Goal: Task Accomplishment & Management: Complete application form

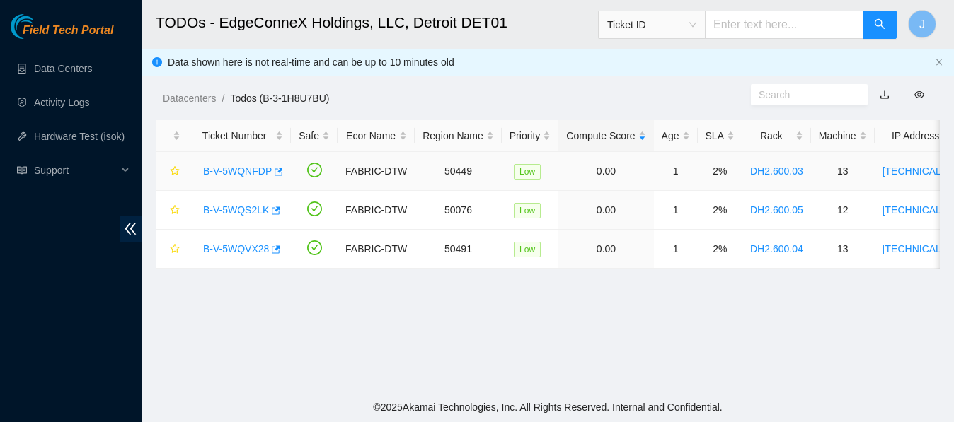
click at [248, 166] on link "B-V-5WQNFDP" at bounding box center [237, 171] width 69 height 11
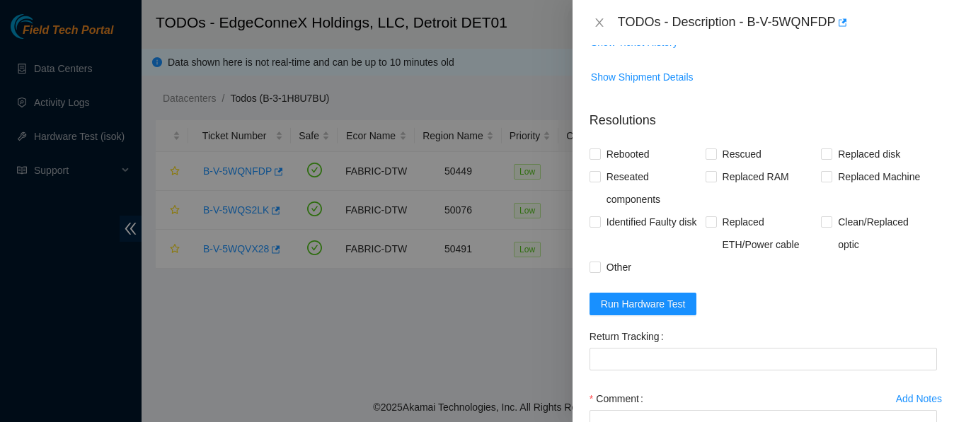
scroll to position [577, 0]
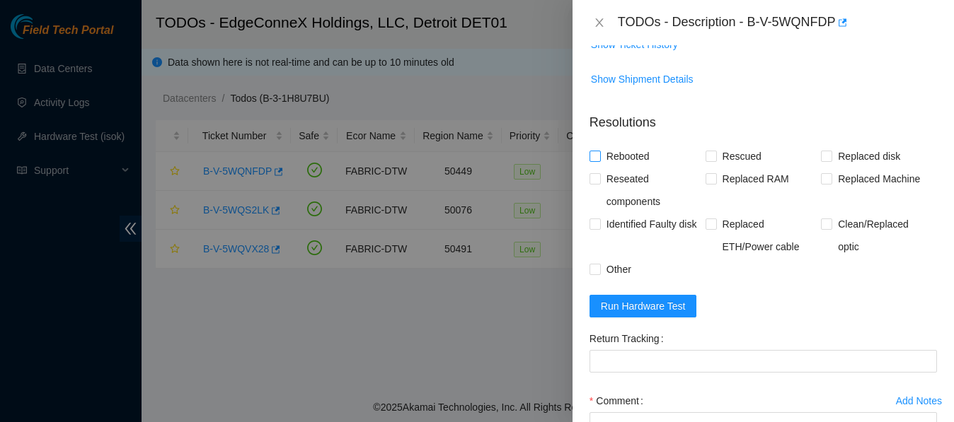
click at [592, 154] on input "Rebooted" at bounding box center [594, 156] width 10 height 10
checkbox input "true"
click at [705, 154] on input "Rescued" at bounding box center [710, 156] width 10 height 10
checkbox input "true"
click at [641, 301] on span "Run Hardware Test" at bounding box center [643, 307] width 85 height 16
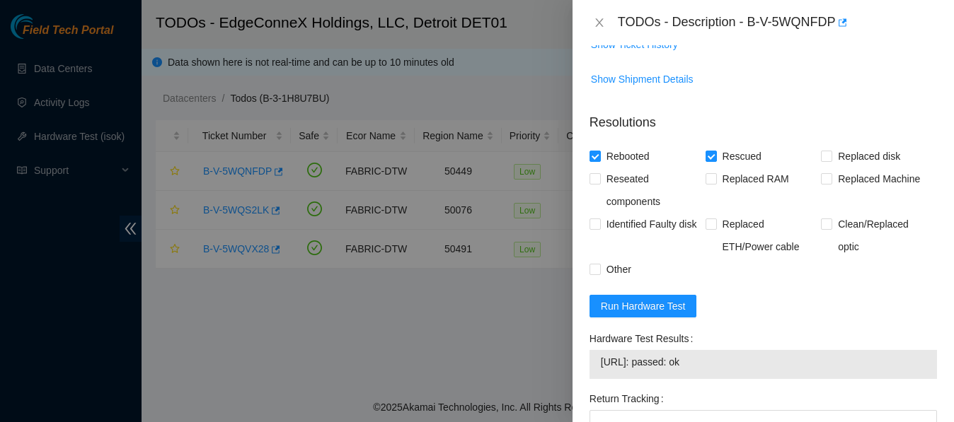
drag, startPoint x: 602, startPoint y: 363, endPoint x: 723, endPoint y: 362, distance: 121.0
click at [723, 362] on span "[URL]: passed: ok" at bounding box center [763, 363] width 325 height 16
copy span "[URL]: passed: ok"
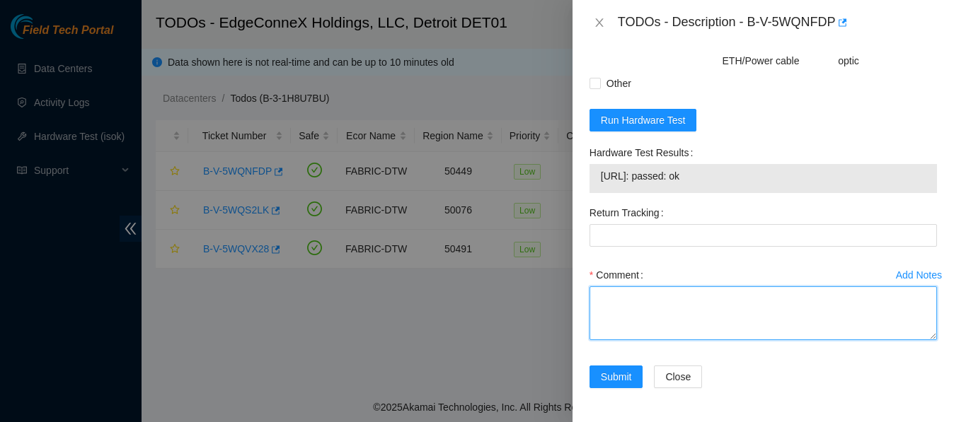
click at [624, 299] on textarea "Comment" at bounding box center [762, 314] width 347 height 54
paste textarea "8:30 to 10:00 B-V-5WQNFDP When I first connect o the machine I had no output. I…"
type textarea "8:30 to 10:00 B-V-5WQNFDP When I first connect o the machine I had no output. I…"
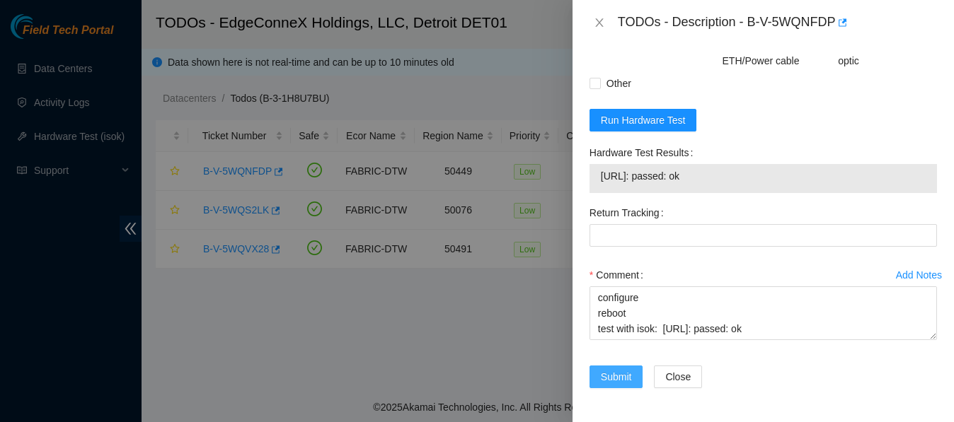
click at [613, 373] on span "Submit" at bounding box center [616, 377] width 31 height 16
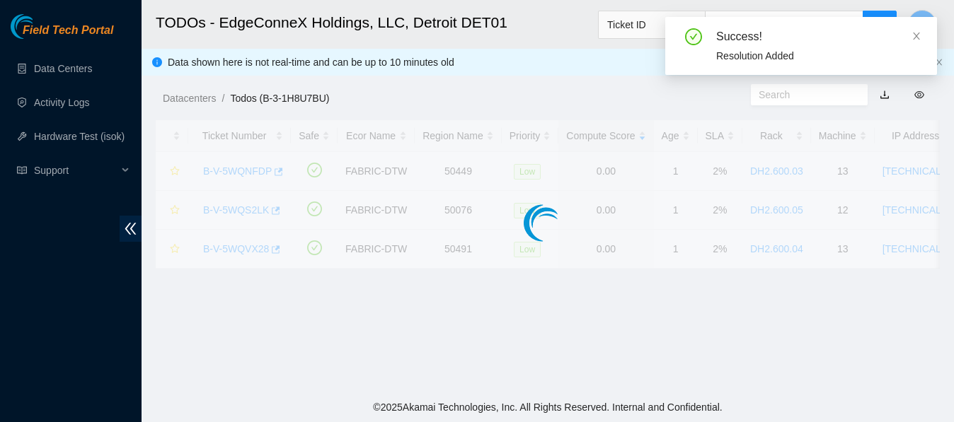
scroll to position [475, 0]
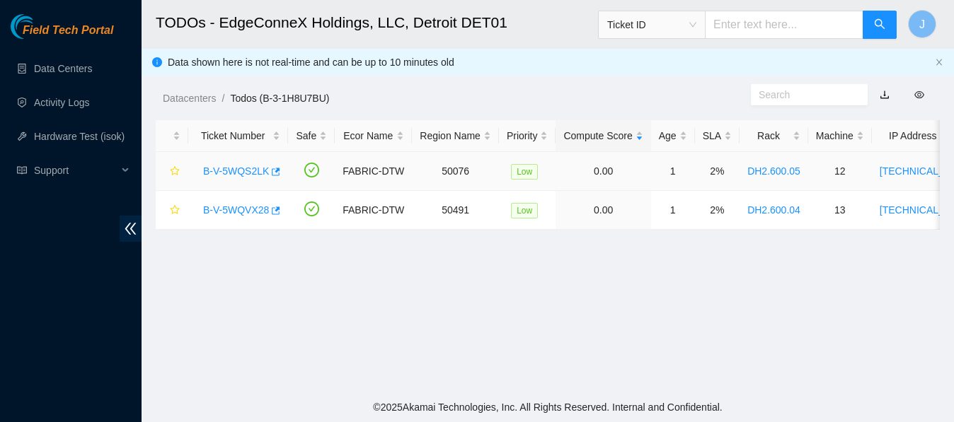
click at [244, 167] on link "B-V-5WQS2LK" at bounding box center [236, 171] width 66 height 11
click at [953, 0] on div at bounding box center [954, 0] width 0 height 0
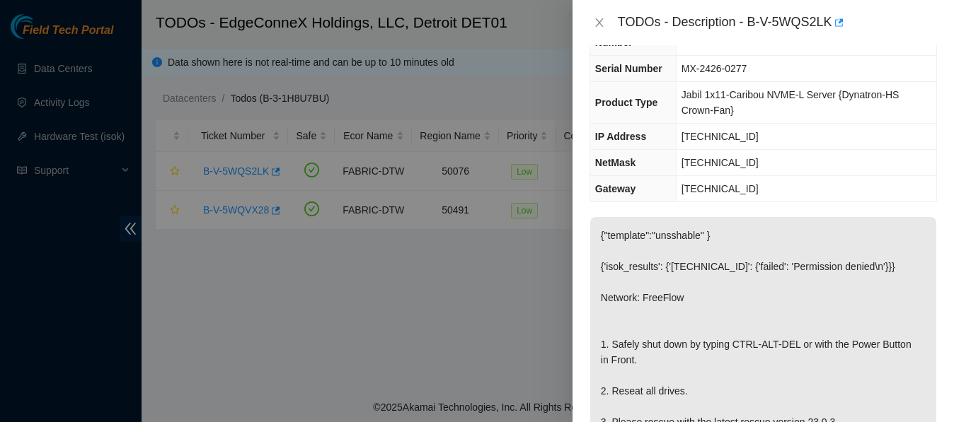
scroll to position [0, 0]
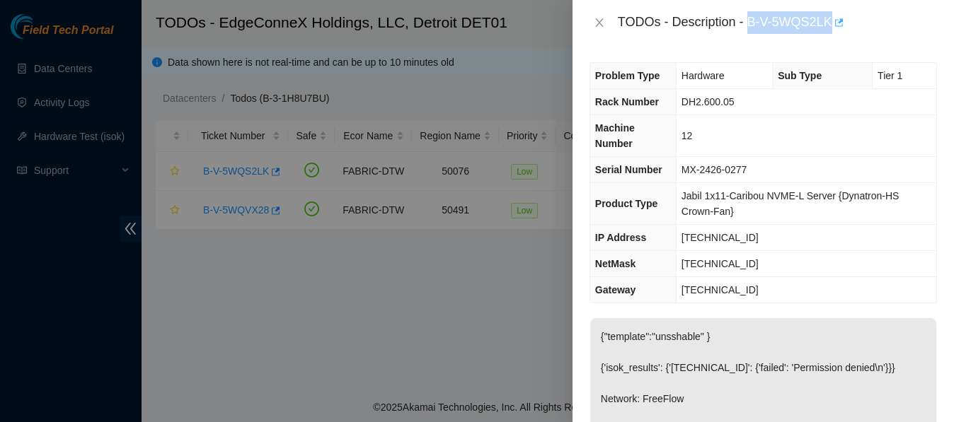
drag, startPoint x: 750, startPoint y: 26, endPoint x: 834, endPoint y: 18, distance: 84.6
click at [834, 18] on div "TODOs - Description - B-V-5WQS2LK" at bounding box center [777, 22] width 319 height 23
copy div "B-V-5WQS2LK"
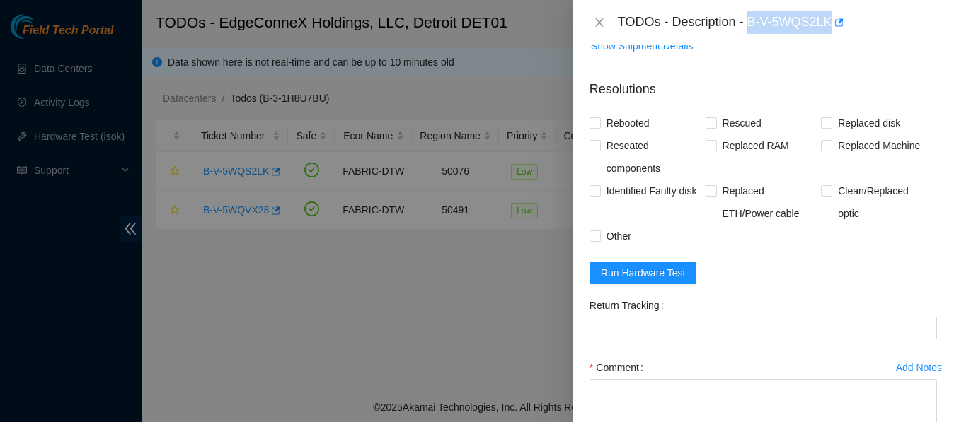
scroll to position [662, 0]
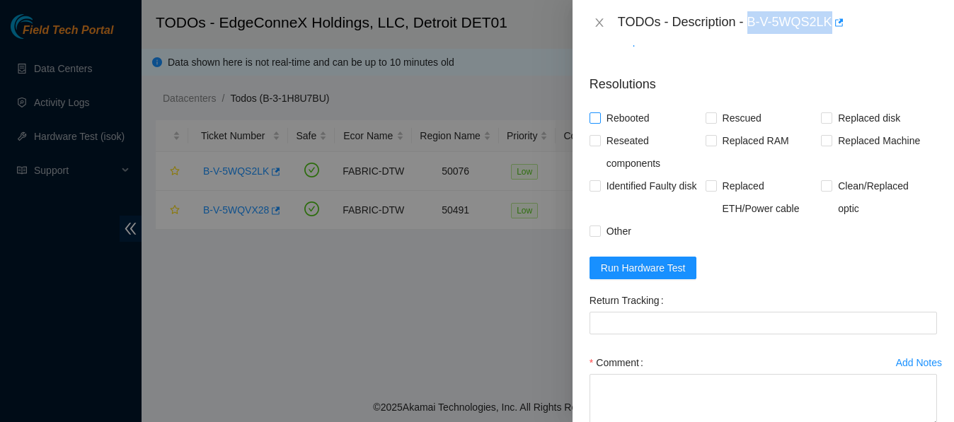
click at [596, 122] on input "Rebooted" at bounding box center [594, 118] width 10 height 10
checkbox input "true"
click at [706, 122] on input "Rescued" at bounding box center [710, 118] width 10 height 10
checkbox input "true"
click at [634, 276] on span "Run Hardware Test" at bounding box center [643, 268] width 85 height 16
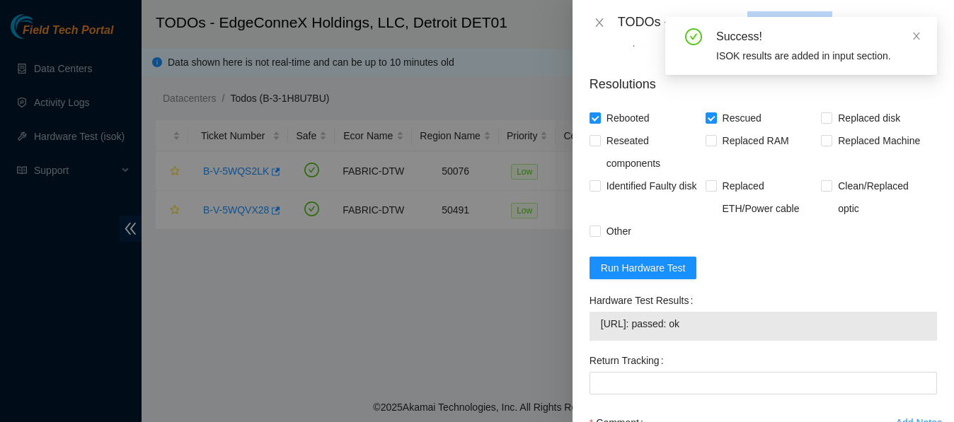
drag, startPoint x: 723, startPoint y: 340, endPoint x: 592, endPoint y: 333, distance: 131.8
click at [592, 333] on div "[URL]: passed: ok" at bounding box center [762, 326] width 347 height 29
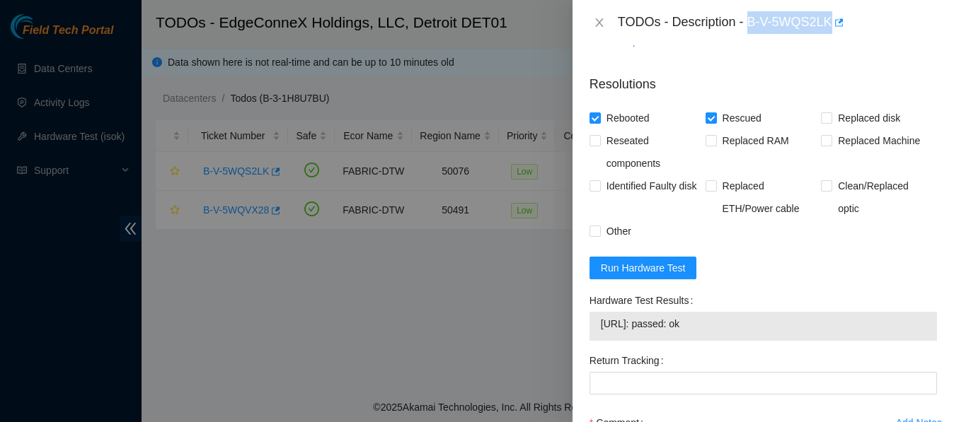
copy tbody "[URL]: passed: ok"
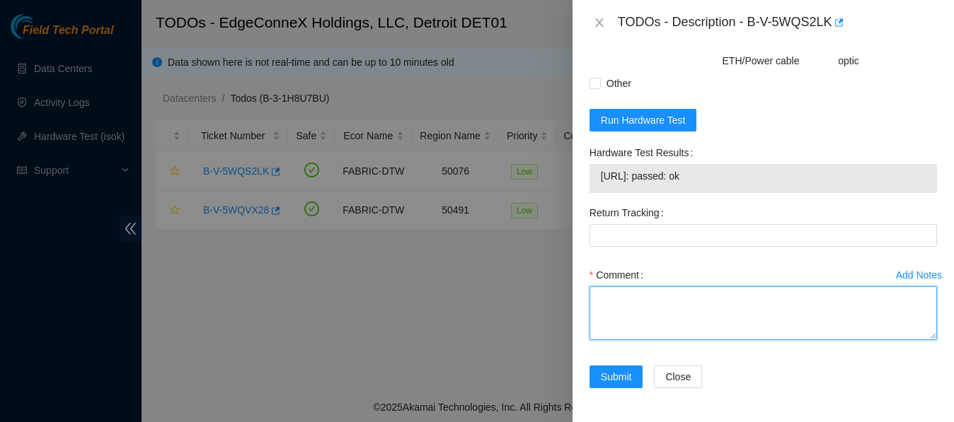
click at [612, 299] on textarea "Comment" at bounding box center [762, 314] width 347 height 54
paste textarea "10:00 to 10:45 B-V-5WQS2LK When I first connected to the machine i had no outpu…"
type textarea "10:00 to 10:45 B-V-5WQS2LK When I first connected to the machine i had no outpu…"
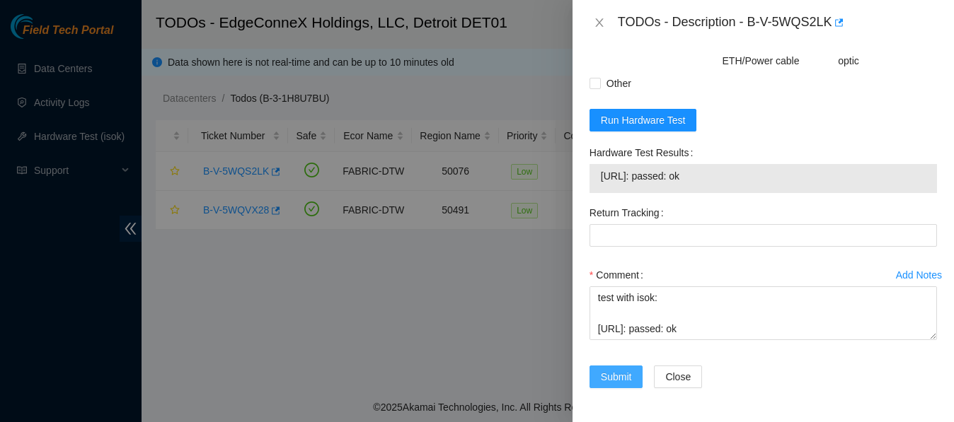
click at [613, 373] on span "Submit" at bounding box center [616, 377] width 31 height 16
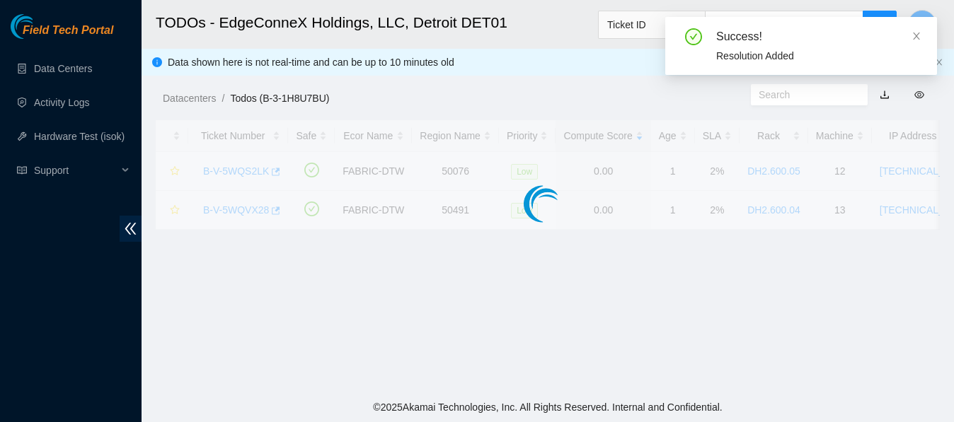
scroll to position [475, 0]
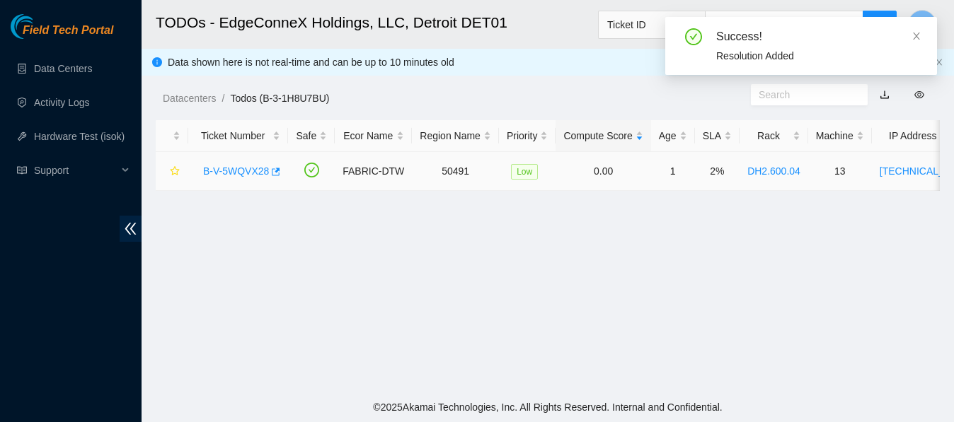
click at [241, 169] on link "B-V-5WQVX28" at bounding box center [236, 171] width 66 height 11
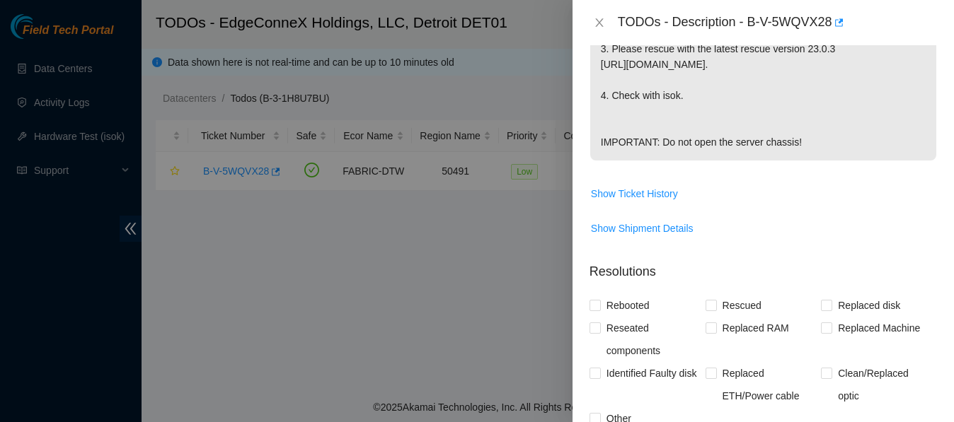
scroll to position [508, 0]
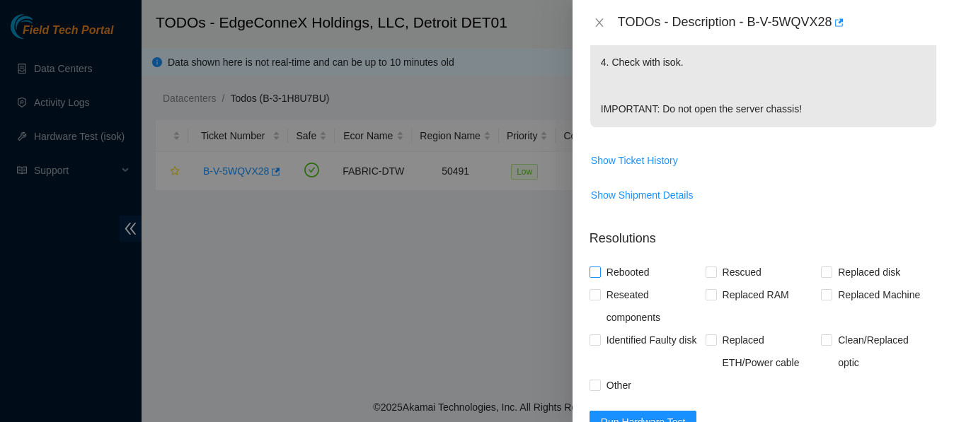
click at [594, 267] on input "Rebooted" at bounding box center [594, 272] width 10 height 10
checkbox input "true"
click at [709, 267] on input "Rescued" at bounding box center [710, 272] width 10 height 10
checkbox input "true"
click at [644, 415] on span "Run Hardware Test" at bounding box center [643, 423] width 85 height 16
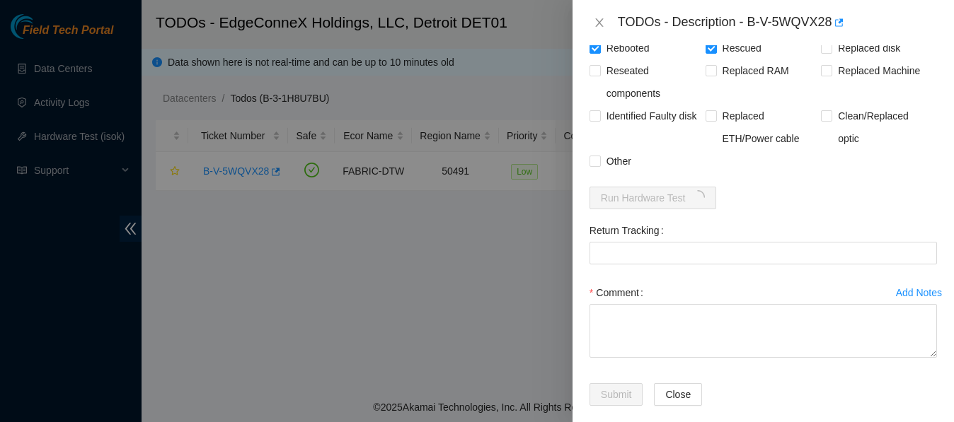
scroll to position [734, 0]
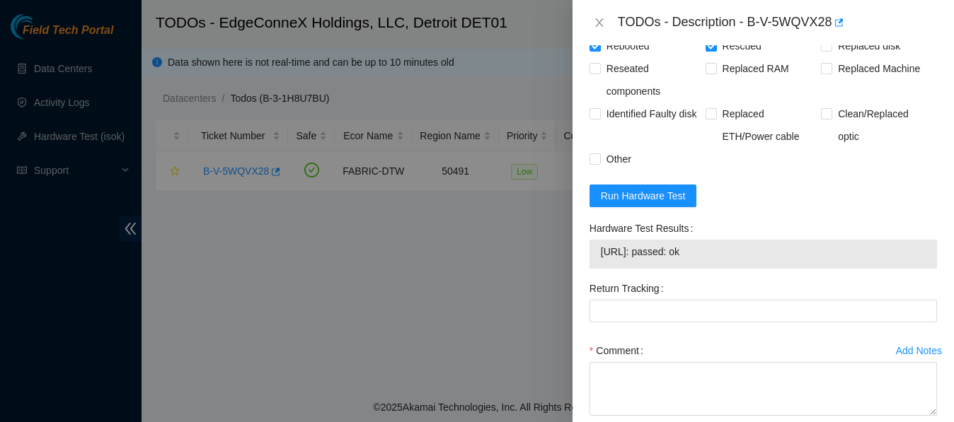
drag, startPoint x: 715, startPoint y: 235, endPoint x: 598, endPoint y: 241, distance: 116.9
click at [598, 241] on div "[URL]: passed: ok" at bounding box center [762, 254] width 347 height 29
copy tbody "[URL]: passed: ok"
drag, startPoint x: 754, startPoint y: 24, endPoint x: 834, endPoint y: 15, distance: 80.5
click at [834, 15] on div "TODOs - Description - B-V-5WQVX28" at bounding box center [777, 22] width 319 height 23
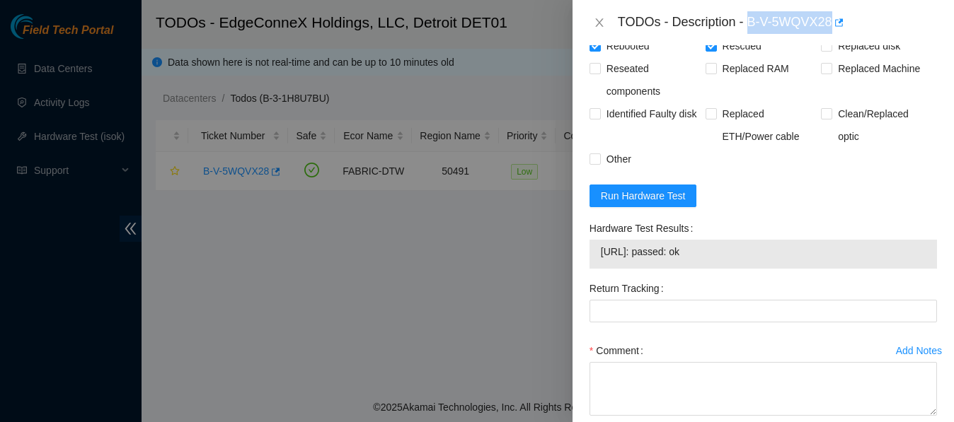
copy div "B-V-5WQVX28"
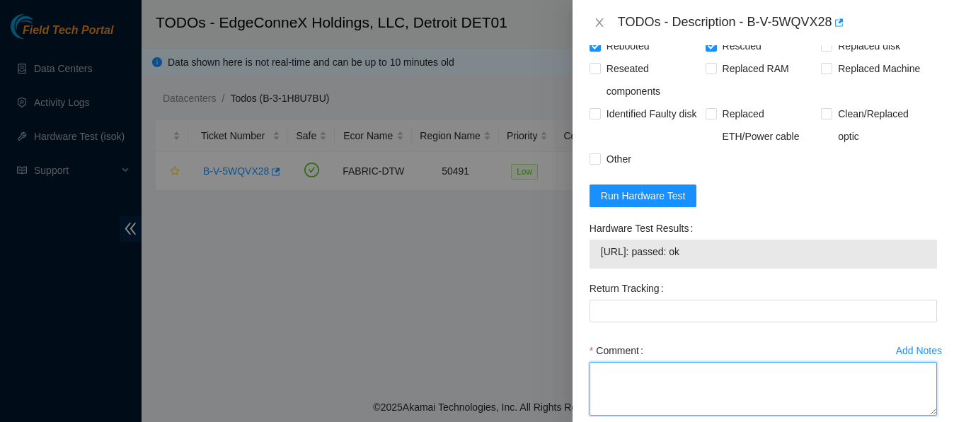
click at [715, 362] on textarea "Comment" at bounding box center [762, 389] width 347 height 54
paste textarea "10:45 to 11:30 B-V-5WQVX28 When I first connected to the machine i had no outpu…"
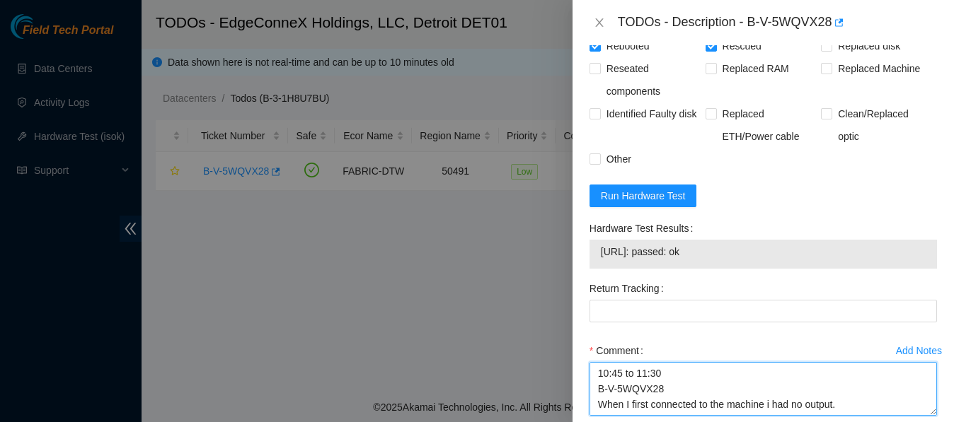
scroll to position [168, 0]
type textarea "10:45 to 11:30 B-V-5WQVX28 When I first connected to the machine i had no outpu…"
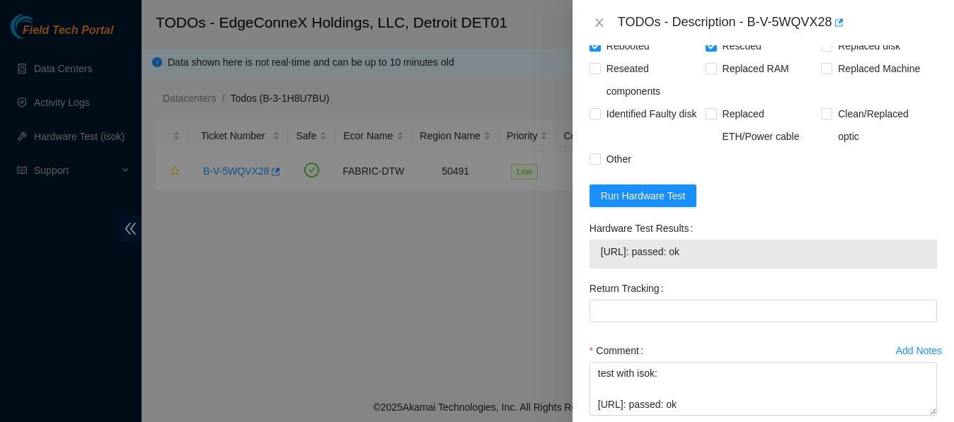
scroll to position [795, 0]
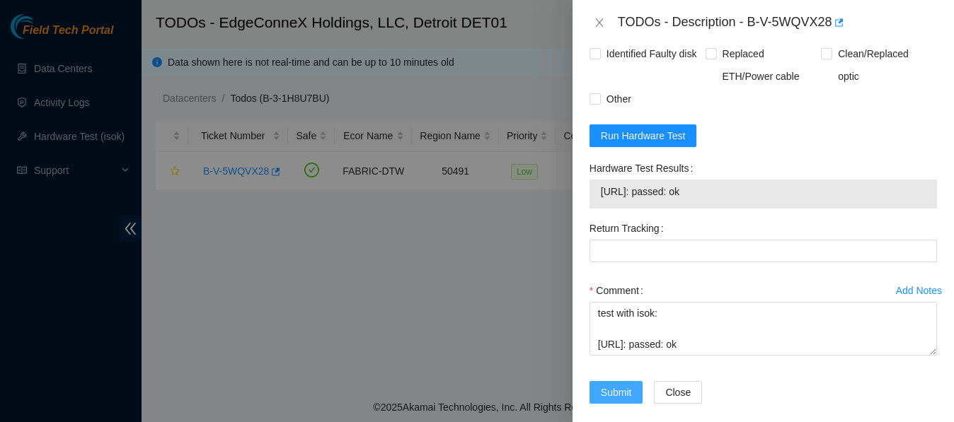
click at [606, 385] on span "Submit" at bounding box center [616, 393] width 31 height 16
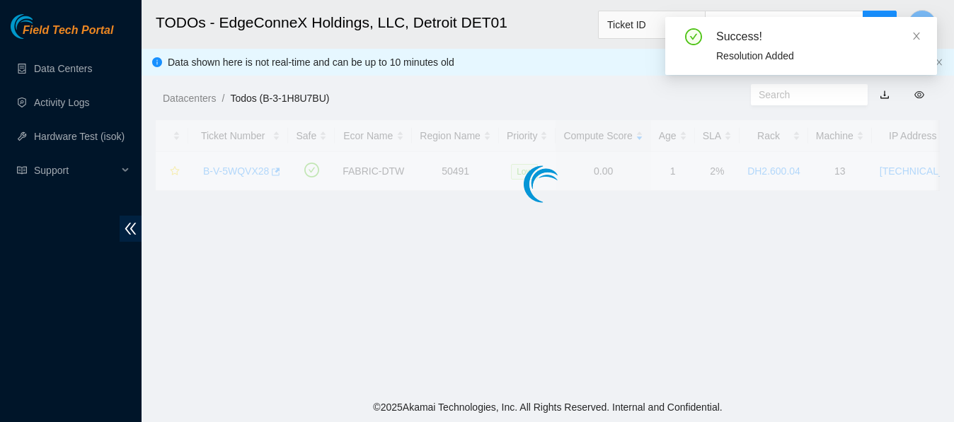
scroll to position [475, 0]
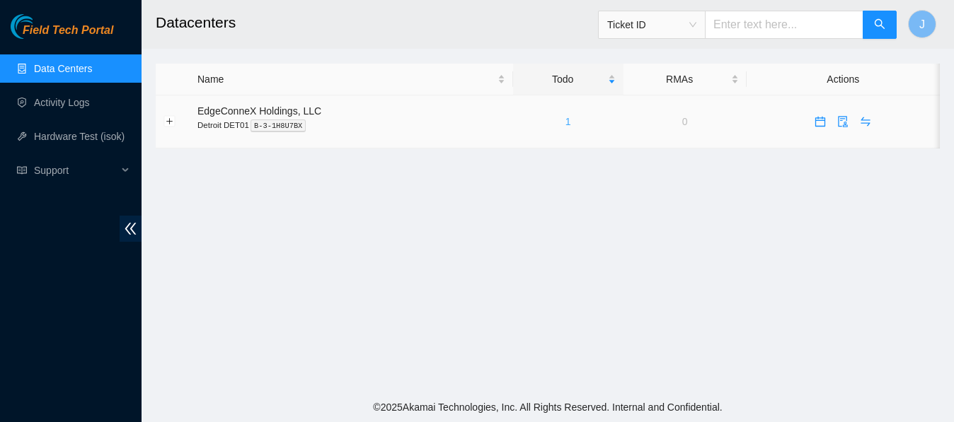
click at [565, 122] on link "1" at bounding box center [568, 121] width 6 height 11
click at [565, 121] on link "1" at bounding box center [568, 121] width 6 height 11
click at [57, 102] on link "Activity Logs" at bounding box center [62, 102] width 56 height 11
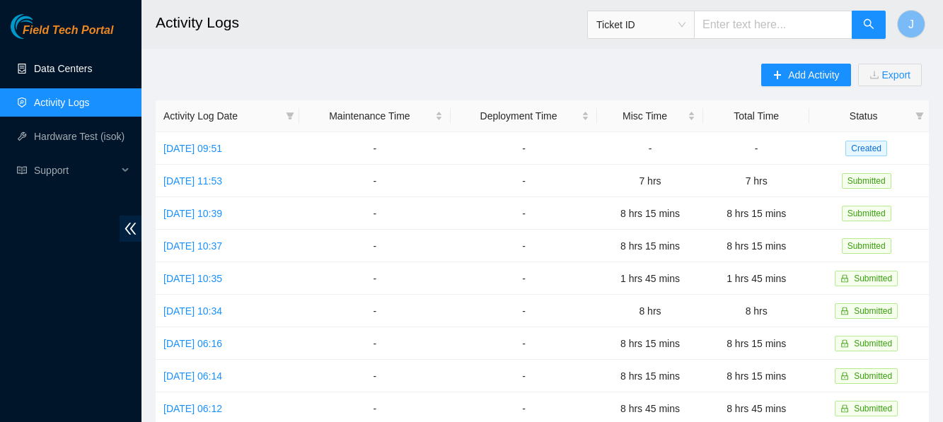
click at [62, 67] on link "Data Centers" at bounding box center [63, 68] width 58 height 11
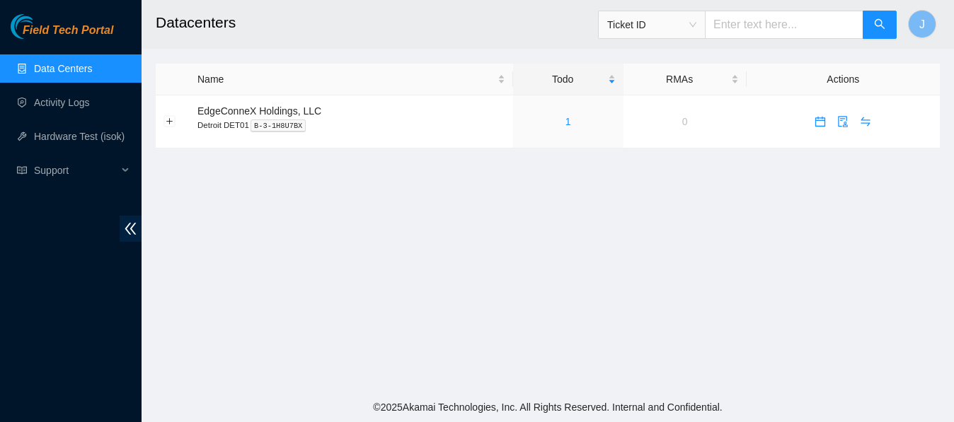
click at [62, 67] on link "Data Centers" at bounding box center [63, 68] width 58 height 11
